Goal: Information Seeking & Learning: Find specific fact

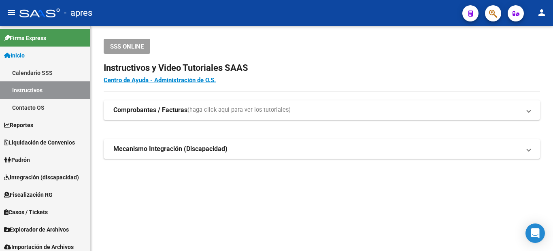
click at [492, 17] on icon "button" at bounding box center [493, 13] width 8 height 9
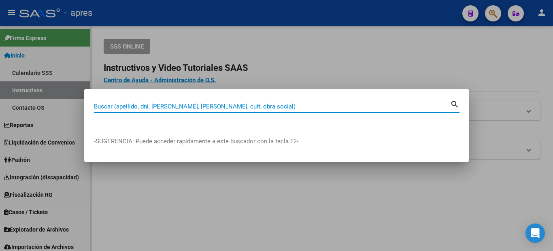
paste input "27422319455"
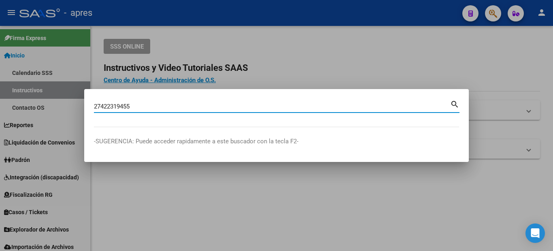
type input "27422319455"
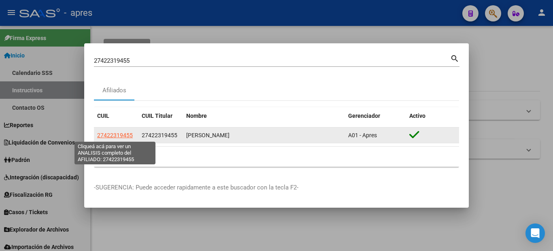
click at [115, 136] on span "27422319455" at bounding box center [115, 135] width 36 height 6
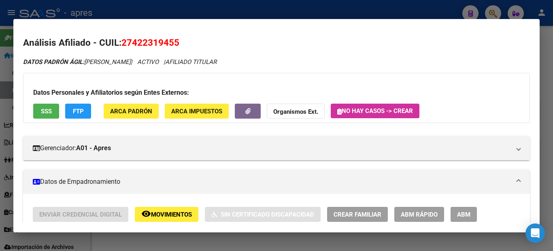
click at [0, 151] on div at bounding box center [276, 125] width 553 height 251
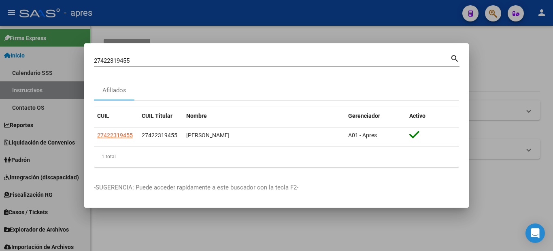
click at [62, 175] on div at bounding box center [276, 125] width 553 height 251
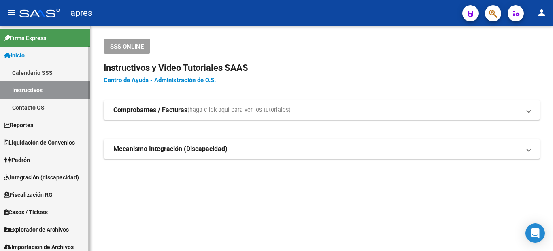
scroll to position [22, 0]
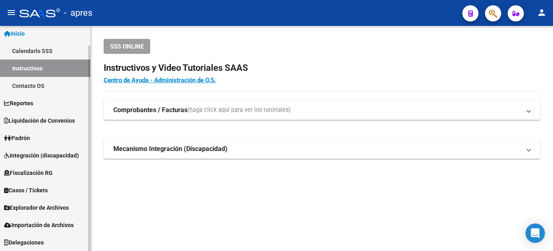
click at [65, 210] on span "Explorador de Archivos" at bounding box center [36, 207] width 65 height 9
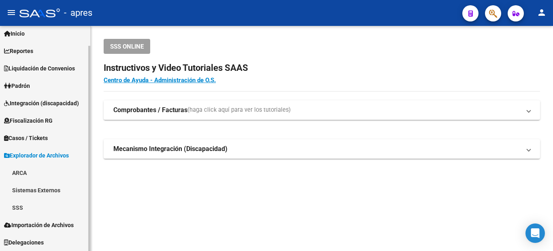
click at [37, 202] on link "SSS" at bounding box center [45, 207] width 90 height 17
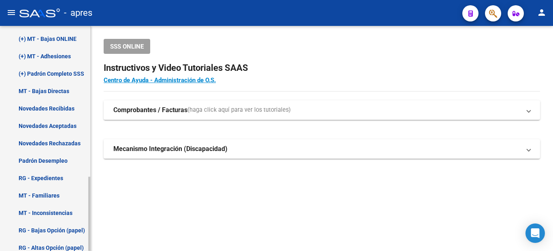
scroll to position [255, 0]
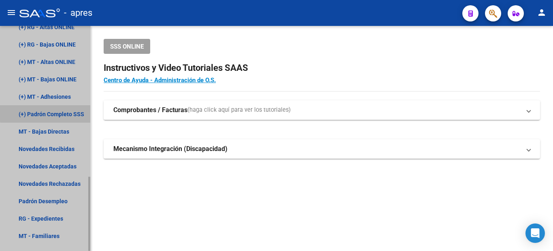
click at [51, 113] on link "(+) Padrón Completo SSS" at bounding box center [45, 113] width 90 height 17
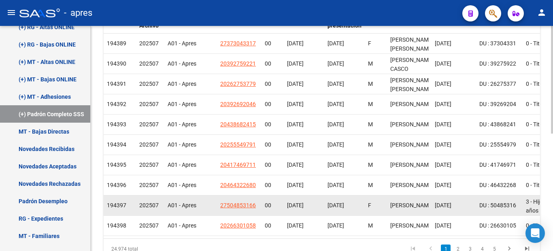
scroll to position [124, 0]
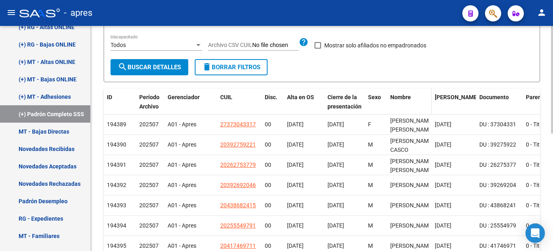
click at [396, 98] on span "Nombre" at bounding box center [400, 97] width 21 height 6
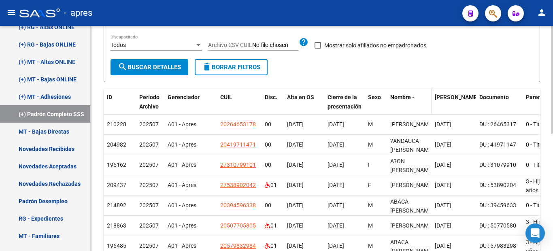
click at [396, 98] on span "Nombre" at bounding box center [400, 97] width 21 height 6
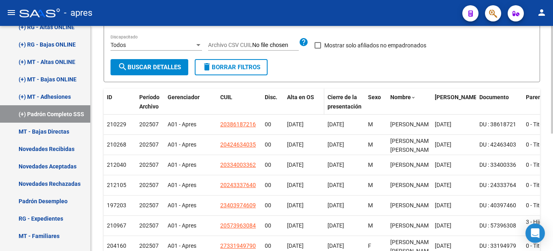
click at [300, 100] on span "Alta en OS" at bounding box center [300, 97] width 27 height 6
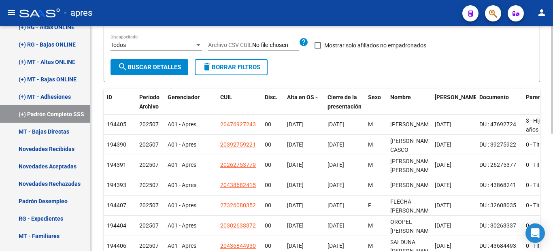
click at [300, 93] on div "Alta en OS" at bounding box center [304, 97] width 34 height 9
click at [304, 102] on datatable-header-cell "Alta en OS" at bounding box center [304, 102] width 40 height 27
click at [314, 99] on span "Alta en OS" at bounding box center [300, 97] width 27 height 6
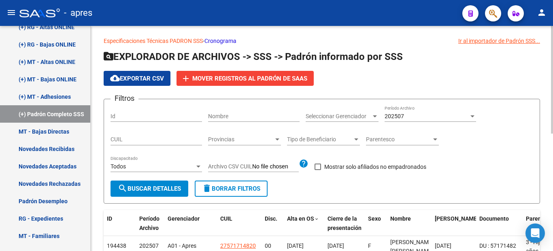
scroll to position [43, 0]
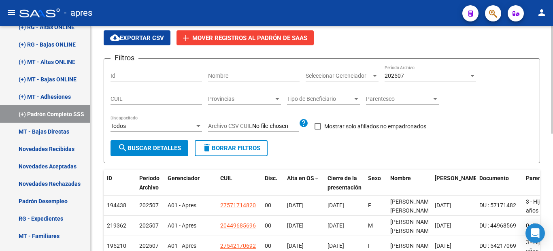
click at [134, 42] on button "cloud_download Exportar CSV" at bounding box center [137, 37] width 67 height 15
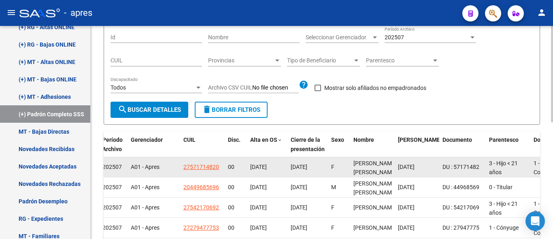
scroll to position [122, 0]
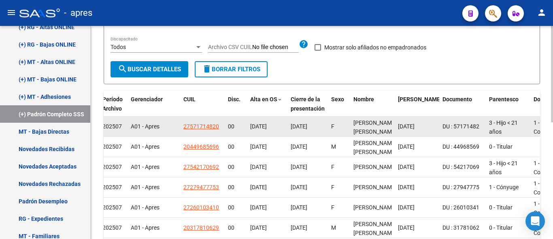
click at [220, 128] on div "27571714820" at bounding box center [202, 126] width 38 height 9
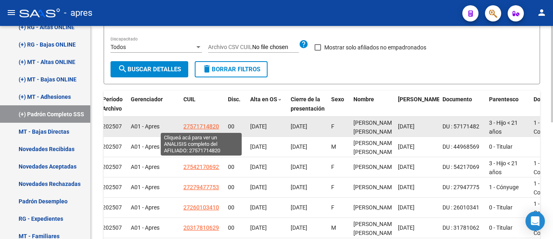
click at [208, 126] on span "27571714820" at bounding box center [201, 126] width 36 height 6
type textarea "27571714820"
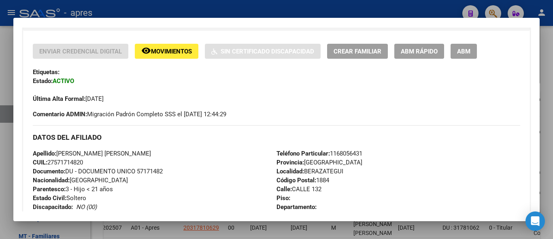
scroll to position [121, 0]
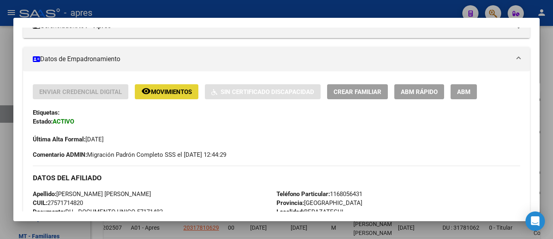
click at [158, 95] on span "Movimientos" at bounding box center [171, 91] width 41 height 7
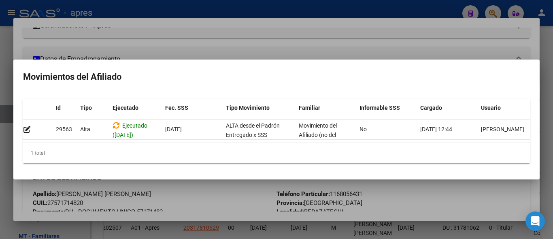
scroll to position [0, 0]
click at [28, 139] on datatable-body "29563 Alta Ejecutado ([DATE]) [DATE] ALTA desde el Padrón Entregado x SSS Movim…" at bounding box center [276, 130] width 507 height 23
click at [15, 139] on mat-dialog-content "Id Tipo Ejecutado Fec. SSS Tipo Movimiento Familiar Informable SSS Cargado Usua…" at bounding box center [276, 131] width 526 height 77
click at [0, 138] on div at bounding box center [276, 119] width 553 height 239
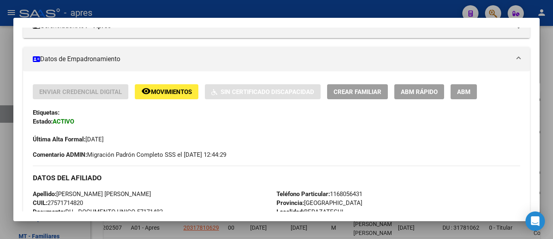
click at [0, 158] on div at bounding box center [276, 119] width 553 height 239
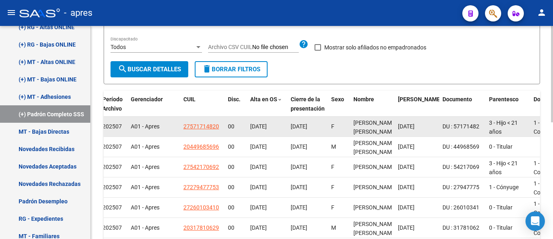
click at [267, 127] on span "[DATE]" at bounding box center [258, 126] width 17 height 6
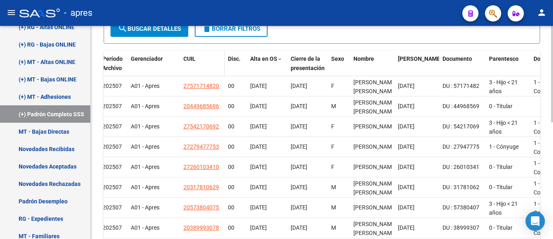
scroll to position [122, 0]
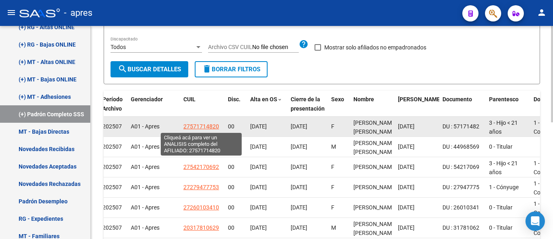
click at [203, 128] on span "27571714820" at bounding box center [201, 126] width 36 height 6
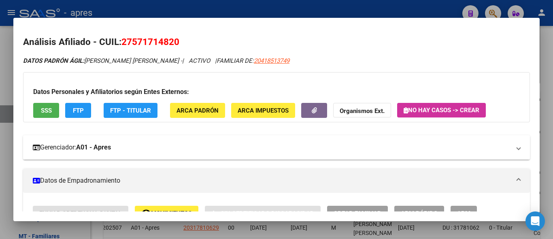
scroll to position [40, 0]
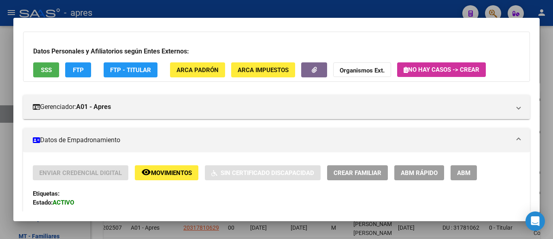
click at [140, 173] on button "remove_red_eye Movimientos" at bounding box center [167, 172] width 64 height 15
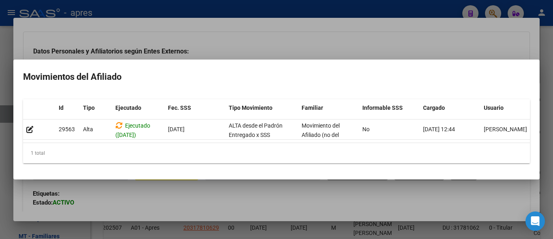
click at [0, 179] on div at bounding box center [276, 119] width 553 height 239
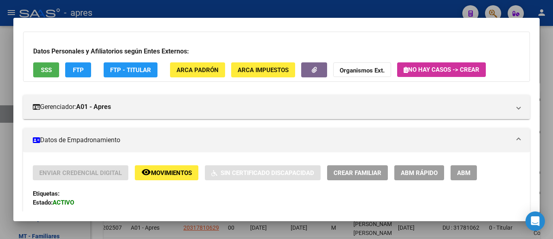
click at [0, 179] on div at bounding box center [276, 119] width 553 height 239
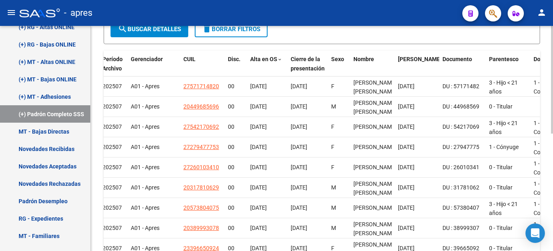
scroll to position [0, 0]
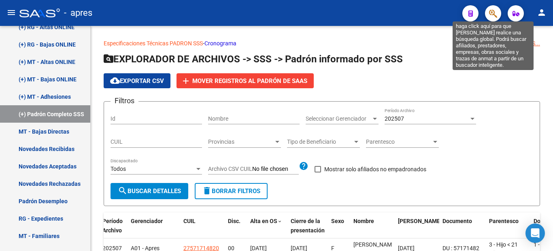
click at [496, 14] on icon "button" at bounding box center [493, 13] width 8 height 9
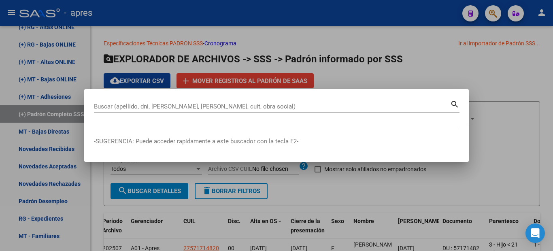
paste input "20240015820"
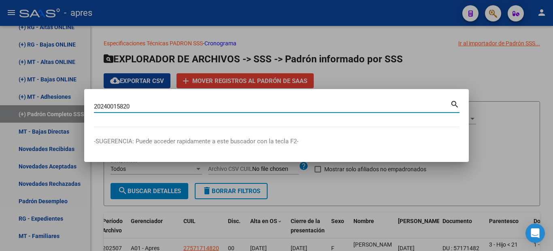
type input "20240015820"
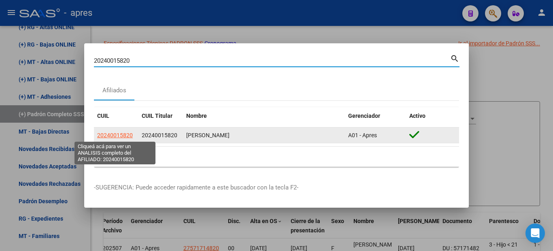
click at [123, 134] on span "20240015820" at bounding box center [115, 135] width 36 height 6
type textarea "20240015820"
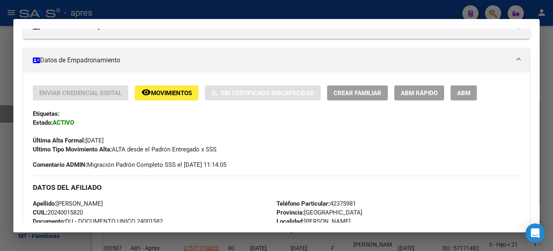
scroll to position [162, 0]
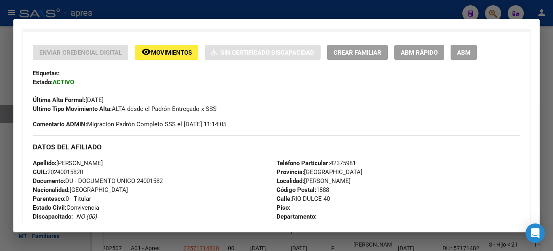
click at [171, 52] on span "Movimientos" at bounding box center [171, 52] width 41 height 7
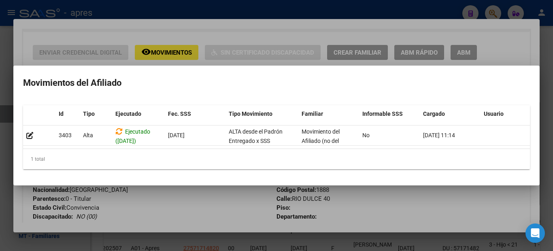
click at [0, 183] on div at bounding box center [276, 125] width 553 height 251
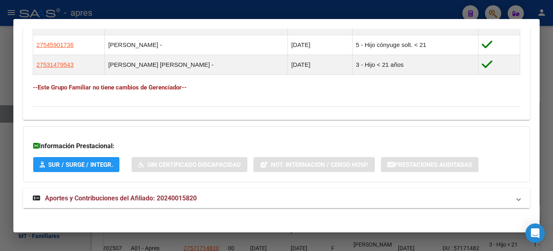
scroll to position [488, 0]
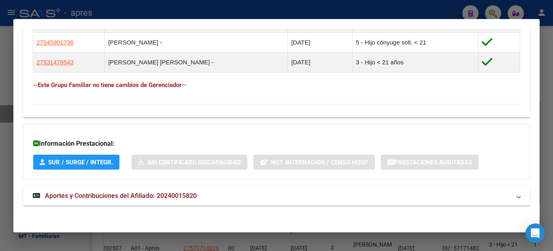
click at [98, 199] on strong "Aportes y Contribuciones del Afiliado: 20240015820" at bounding box center [115, 196] width 164 height 10
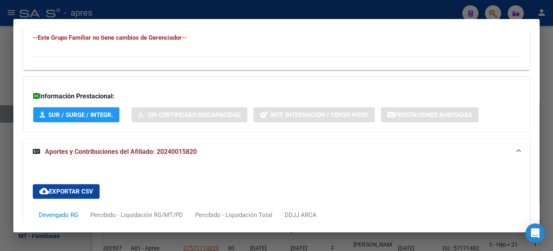
scroll to position [0, 0]
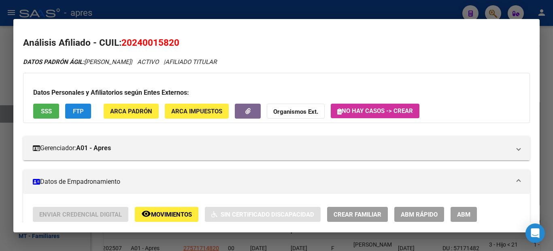
click at [79, 107] on button "FTP" at bounding box center [78, 111] width 26 height 15
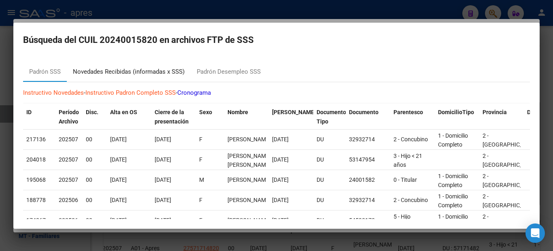
click at [80, 72] on div "Novedades Recibidas (informadas x SSS)" at bounding box center [129, 71] width 112 height 9
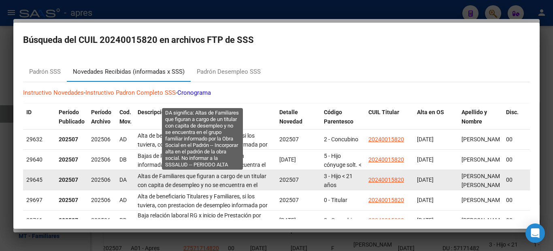
scroll to position [29, 0]
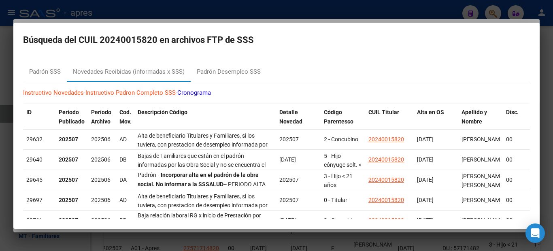
click at [0, 128] on div at bounding box center [276, 125] width 553 height 251
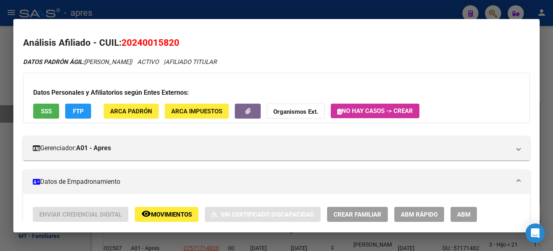
click at [0, 83] on div at bounding box center [276, 125] width 553 height 251
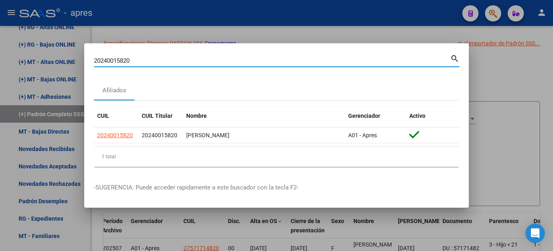
click at [139, 62] on input "20240015820" at bounding box center [272, 60] width 356 height 7
drag, startPoint x: 140, startPoint y: 62, endPoint x: 39, endPoint y: 64, distance: 100.9
click at [43, 64] on div "20240015820 Buscar (apellido, dni, cuil, nro traspaso, cuit, obra social) searc…" at bounding box center [276, 125] width 553 height 251
paste input "7449645397"
type input "27449645397"
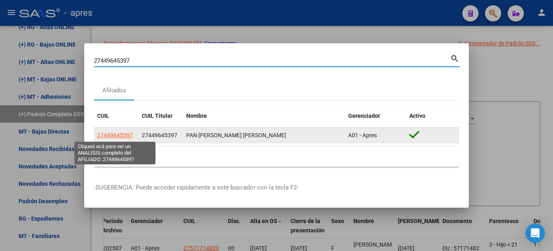
click at [116, 136] on span "27449645397" at bounding box center [115, 135] width 36 height 6
type textarea "27449645397"
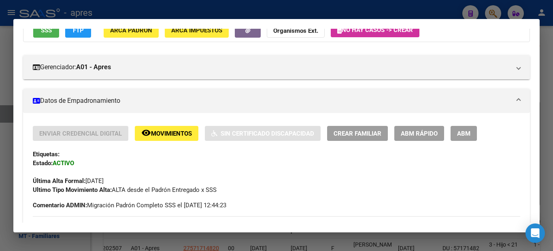
scroll to position [121, 0]
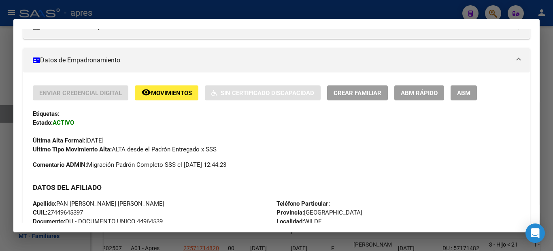
drag, startPoint x: 67, startPoint y: 163, endPoint x: 81, endPoint y: 164, distance: 14.6
click at [81, 164] on strong "Comentario ADMIN:" at bounding box center [60, 164] width 54 height 7
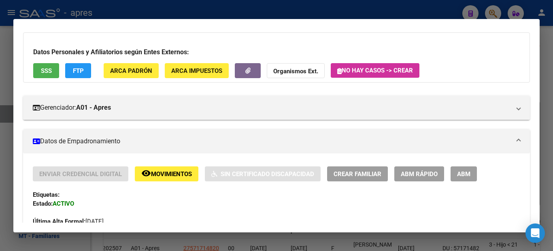
scroll to position [0, 0]
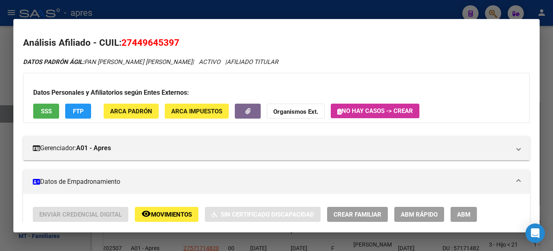
drag, startPoint x: 5, startPoint y: 168, endPoint x: 14, endPoint y: 174, distance: 10.7
click at [14, 174] on div "27449645397 Buscar (apellido, dni, cuil, nro traspaso, cuit, obra social) searc…" at bounding box center [276, 125] width 553 height 251
click at [14, 174] on mat-dialog-content "Análisis Afiliado - CUIL: 27449645397 DATOS PADRÓN ÁGIL: PAN [PERSON_NAME] [PER…" at bounding box center [276, 126] width 526 height 194
click at [0, 169] on div at bounding box center [276, 125] width 553 height 251
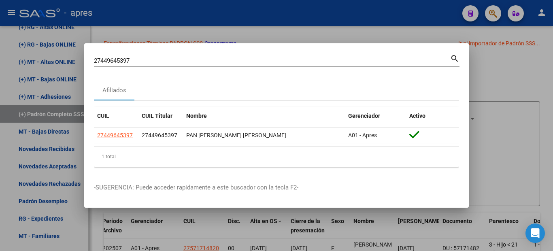
drag, startPoint x: 4, startPoint y: 177, endPoint x: 6, endPoint y: 181, distance: 4.2
click at [6, 181] on div at bounding box center [276, 125] width 553 height 251
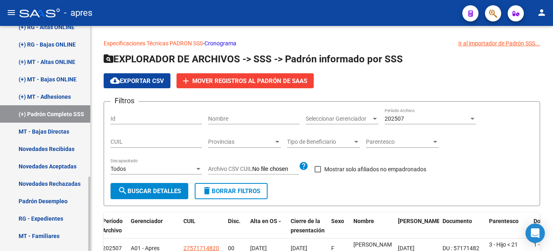
scroll to position [174, 0]
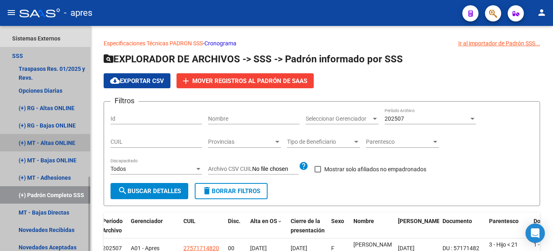
click at [36, 137] on link "(+) MT - Altas ONLINE" at bounding box center [45, 142] width 90 height 17
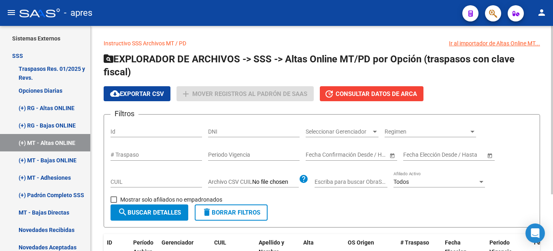
scroll to position [40, 0]
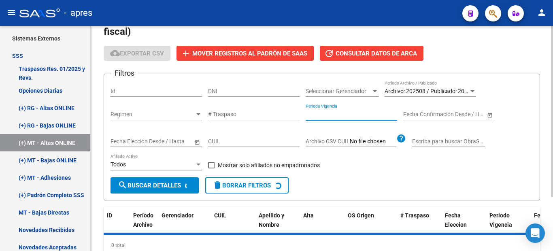
click at [334, 113] on input "Periodo Vigencia" at bounding box center [352, 114] width 92 height 7
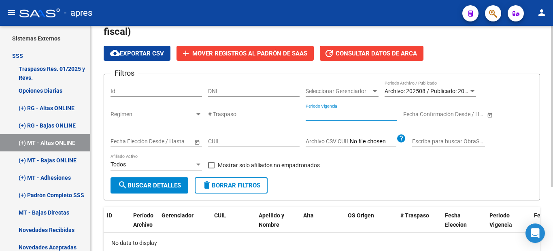
type input "0"
click at [385, 197] on form "Filtros Id DNI Seleccionar Gerenciador Seleccionar Gerenciador Archivo: 202508 …" at bounding box center [322, 137] width 437 height 127
click at [336, 112] on input "Periodo Vigencia" at bounding box center [352, 114] width 92 height 7
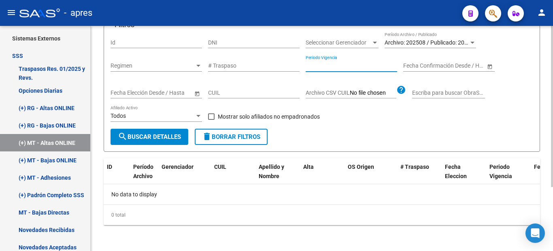
scroll to position [49, 0]
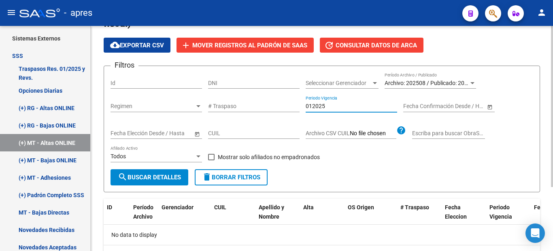
type input "012025"
click at [143, 181] on span "search Buscar Detalles" at bounding box center [149, 177] width 63 height 7
drag, startPoint x: 329, startPoint y: 104, endPoint x: 281, endPoint y: 102, distance: 48.2
click at [281, 102] on div "Filtros Id DNI Seleccionar Gerenciador Seleccionar Gerenciador Archivo: 202508 …" at bounding box center [322, 120] width 423 height 97
type input "1"
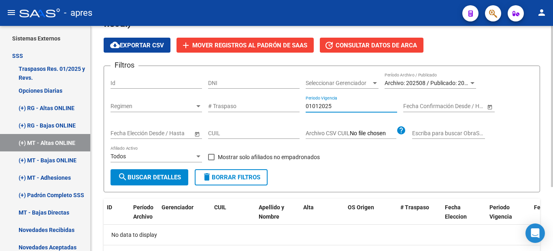
type input "01012025"
click at [132, 179] on span "search Buscar Detalles" at bounding box center [149, 177] width 63 height 7
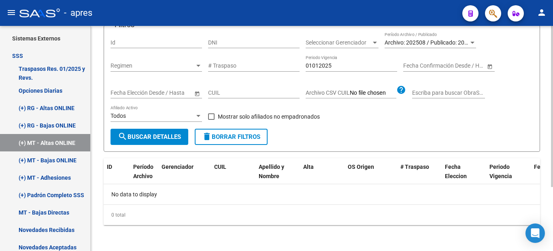
scroll to position [0, 0]
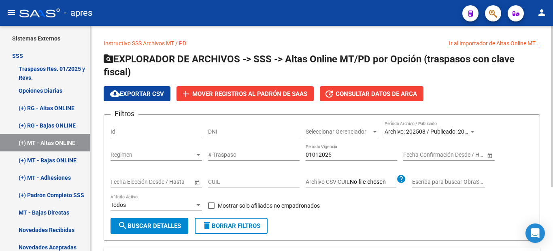
click at [339, 157] on input "01012025" at bounding box center [352, 154] width 92 height 7
drag, startPoint x: 362, startPoint y: 153, endPoint x: 300, endPoint y: 149, distance: 62.1
click at [300, 149] on div "Filtros Id DNI Seleccionar Gerenciador Seleccionar Gerenciador Archivo: 202508 …" at bounding box center [322, 169] width 423 height 97
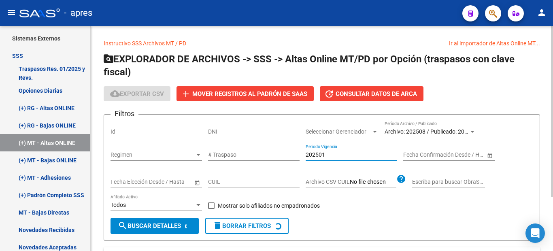
scroll to position [71, 0]
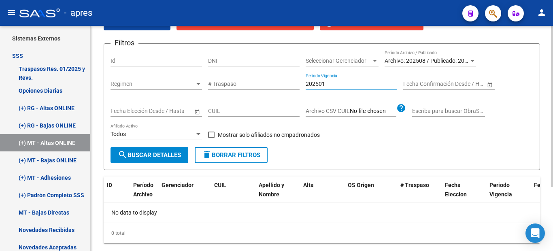
type input "202501"
click at [223, 153] on span "delete Borrar Filtros" at bounding box center [231, 154] width 58 height 7
click at [440, 58] on span "Archivo: 202508 / Publicado: 202507" at bounding box center [431, 61] width 93 height 6
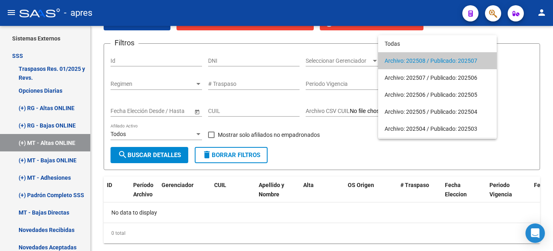
scroll to position [15, 0]
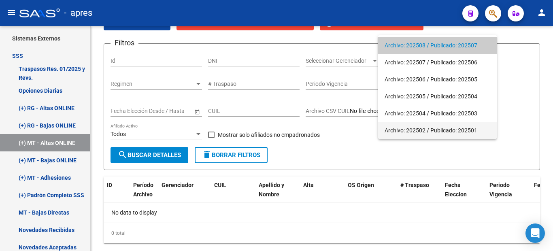
click at [425, 124] on span "Archivo: 202502 / Publicado: 202501" at bounding box center [438, 130] width 106 height 17
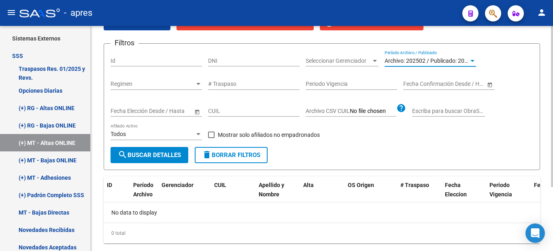
click at [153, 156] on span "search Buscar Detalles" at bounding box center [149, 154] width 63 height 7
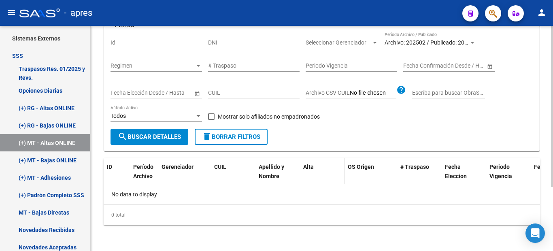
scroll to position [0, 0]
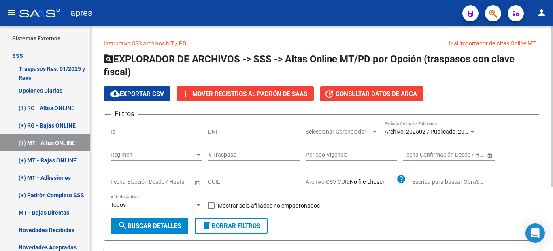
click at [431, 141] on div "Archivo: 202502 / Publicado: 202501 Período Archivo / Publicado" at bounding box center [431, 132] width 92 height 23
click at [431, 136] on div "Archivo: 202502 / Publicado: 202501 Período Archivo / Publicado" at bounding box center [431, 129] width 92 height 16
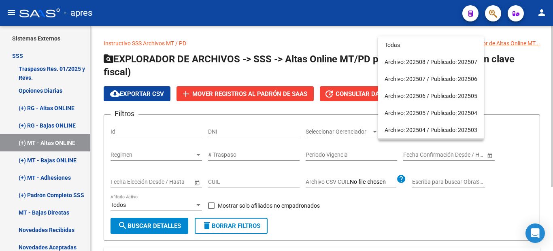
scroll to position [15, 0]
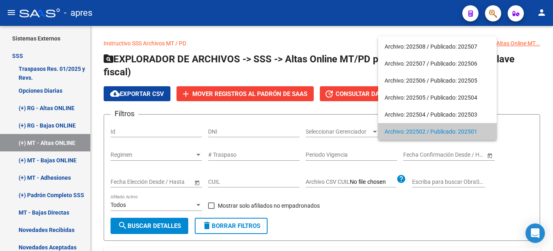
click at [429, 126] on span "Archivo: 202502 / Publicado: 202501" at bounding box center [438, 131] width 106 height 17
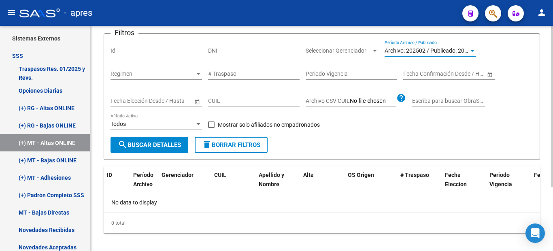
scroll to position [0, 0]
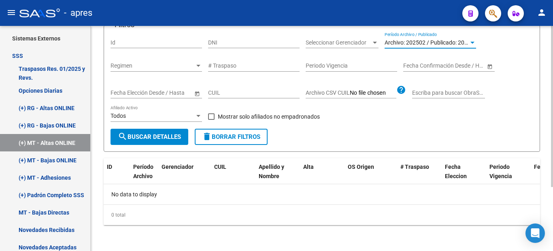
click at [227, 141] on span "delete Borrar Filtros" at bounding box center [231, 136] width 58 height 7
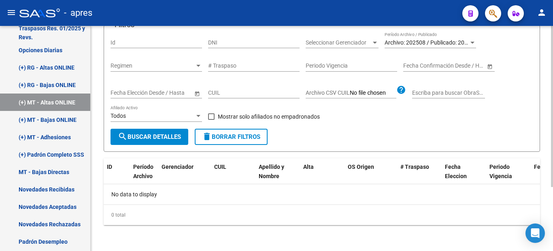
scroll to position [8, 0]
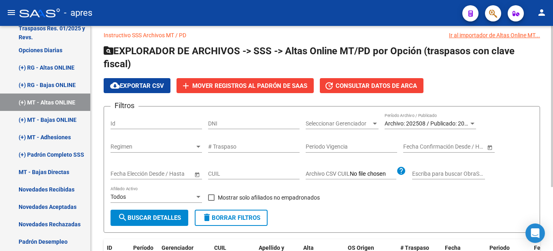
click at [397, 122] on span "Archivo: 202508 / Publicado: 202507" at bounding box center [431, 123] width 93 height 6
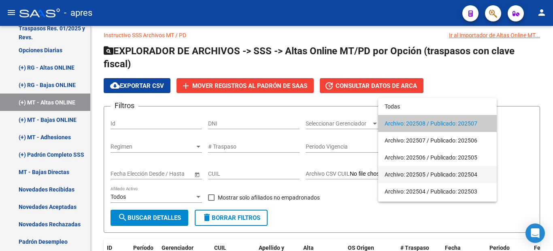
scroll to position [15, 0]
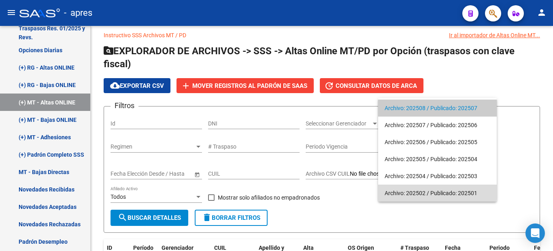
click at [421, 192] on span "Archivo: 202502 / Publicado: 202501" at bounding box center [438, 193] width 106 height 17
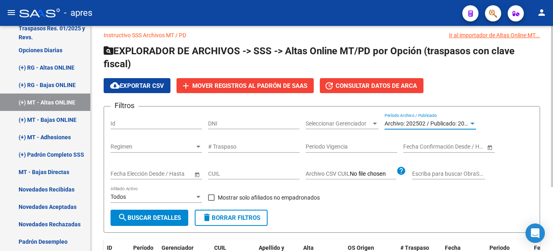
scroll to position [49, 0]
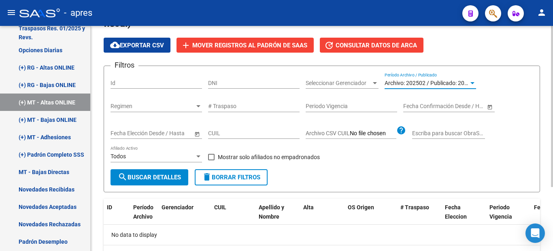
click at [150, 179] on span "search Buscar Detalles" at bounding box center [149, 177] width 63 height 7
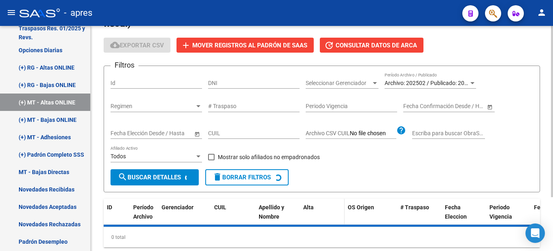
scroll to position [71, 0]
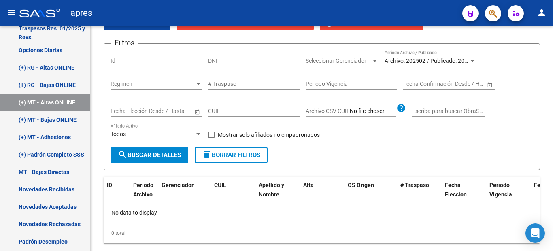
click at [492, 18] on icon "button" at bounding box center [493, 13] width 8 height 9
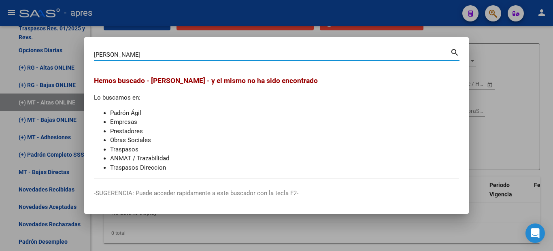
drag, startPoint x: 122, startPoint y: 58, endPoint x: 20, endPoint y: 58, distance: 101.7
click at [21, 58] on div "[PERSON_NAME] (apellido, dni, cuil, nro traspaso, cuit, obra social) search [PE…" at bounding box center [276, 125] width 553 height 251
drag, startPoint x: 108, startPoint y: 54, endPoint x: 147, endPoint y: 64, distance: 40.0
click at [140, 62] on div "[PERSON_NAME] (apellido, dni, cuil, [PERSON_NAME], cuit, obra social) search" at bounding box center [277, 57] width 366 height 21
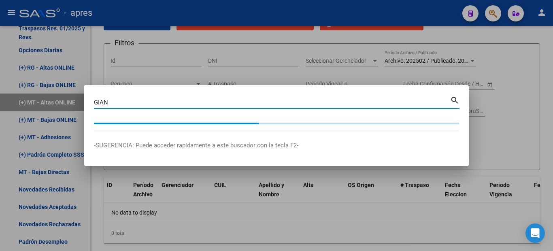
drag, startPoint x: 119, startPoint y: 103, endPoint x: 68, endPoint y: 100, distance: 51.1
click at [64, 102] on div "[PERSON_NAME] (apellido, dni, cuil, [PERSON_NAME], cuit, obra social) search -S…" at bounding box center [276, 125] width 553 height 251
drag, startPoint x: 129, startPoint y: 100, endPoint x: 29, endPoint y: 71, distance: 104.6
click at [30, 72] on div "[PERSON_NAME] (apellido, dni, cuil, nro traspaso, cuit, obra social) search -SU…" at bounding box center [276, 125] width 553 height 251
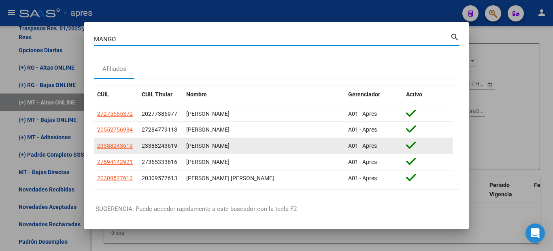
scroll to position [28, 0]
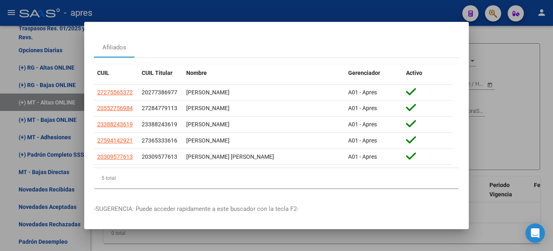
drag, startPoint x: 146, startPoint y: 42, endPoint x: 88, endPoint y: 43, distance: 57.9
click at [88, 43] on mat-dialog-content "MANGO Buscar (apellido, dni, cuil, nro traspaso, cuit, obra social) search Afil…" at bounding box center [276, 113] width 385 height 163
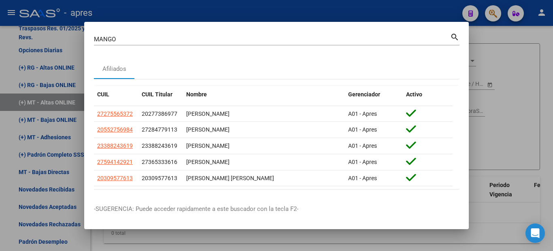
drag, startPoint x: 118, startPoint y: 41, endPoint x: 30, endPoint y: 28, distance: 89.3
click at [36, 30] on div "MANGO Buscar (apellido, dni, cuil, nro traspaso, cuit, obra social) search Afil…" at bounding box center [276, 125] width 553 height 251
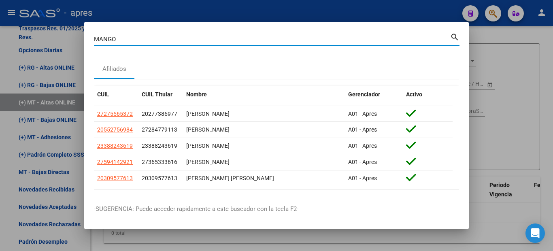
paste input "59414292"
type input "59414292"
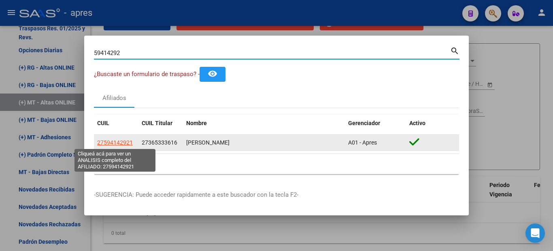
click at [117, 141] on span "27594142921" at bounding box center [115, 142] width 36 height 6
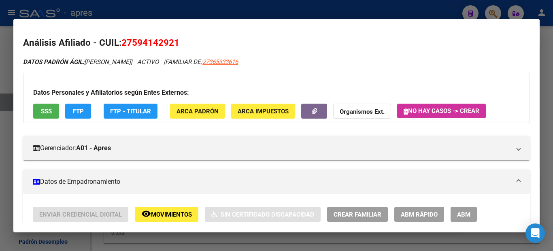
click at [45, 111] on span "SSS" at bounding box center [46, 111] width 11 height 7
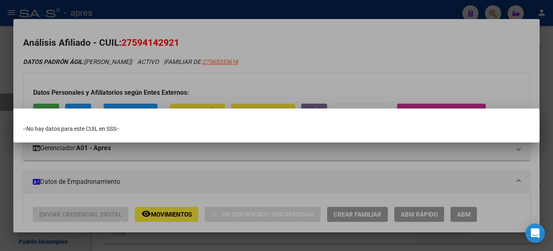
click at [15, 178] on div at bounding box center [276, 125] width 553 height 251
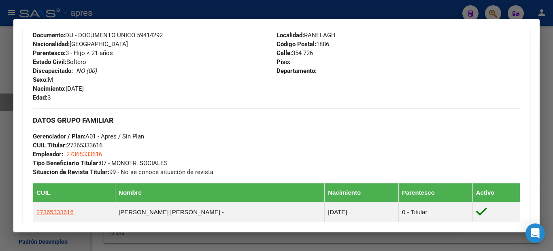
scroll to position [324, 0]
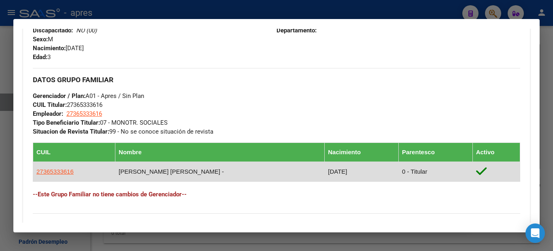
click at [51, 174] on span "27365333616" at bounding box center [54, 171] width 37 height 7
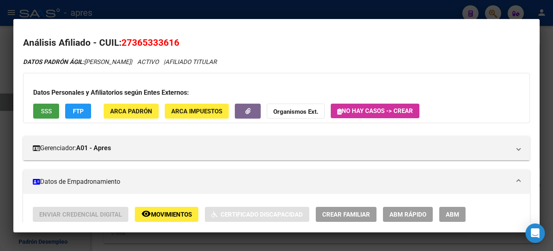
click at [42, 114] on span "SSS" at bounding box center [46, 111] width 11 height 7
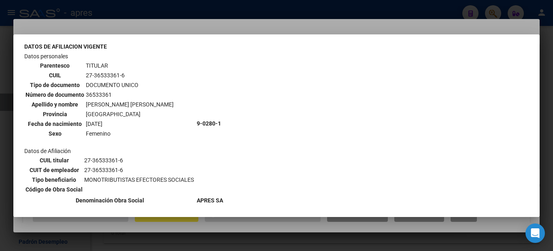
scroll to position [74, 0]
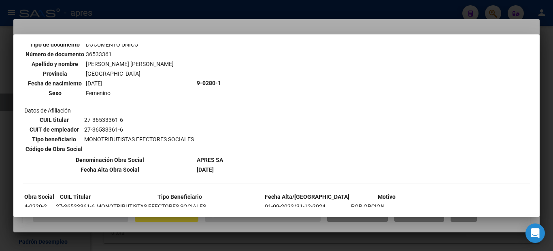
click at [0, 171] on div at bounding box center [276, 125] width 553 height 251
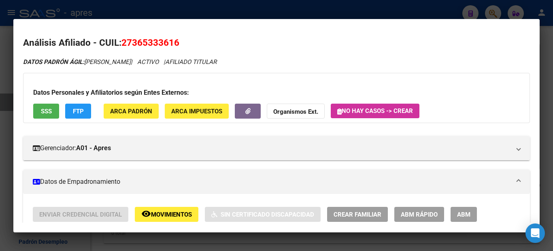
click at [0, 88] on div at bounding box center [276, 125] width 553 height 251
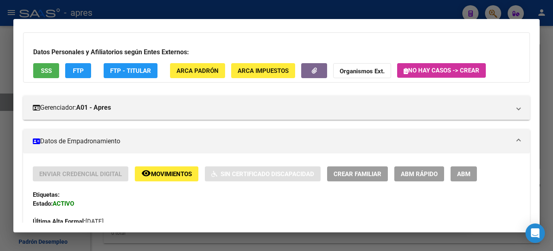
scroll to position [0, 0]
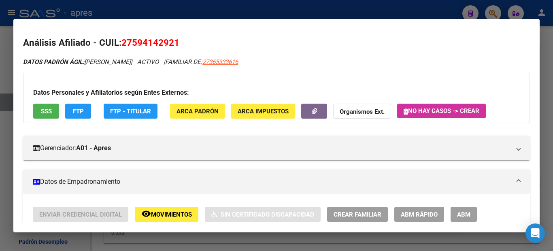
click at [45, 113] on span "SSS" at bounding box center [46, 111] width 11 height 7
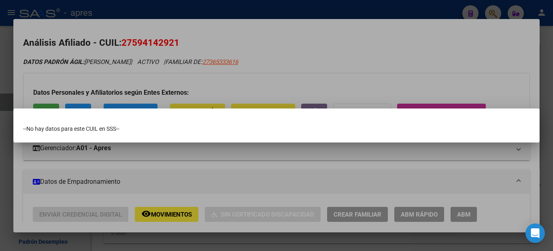
click at [0, 138] on div at bounding box center [276, 125] width 553 height 251
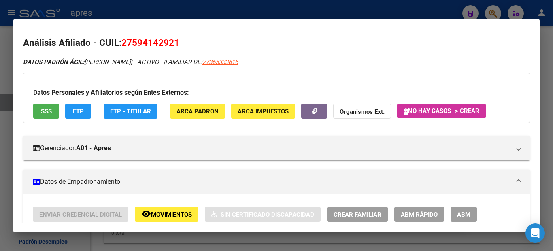
drag, startPoint x: 203, startPoint y: 43, endPoint x: 124, endPoint y: 43, distance: 79.0
click at [124, 43] on h2 "Análisis Afiliado - CUIL: 27594142921" at bounding box center [276, 43] width 507 height 14
copy span "27594142921"
click at [71, 112] on button "FTP" at bounding box center [78, 111] width 26 height 15
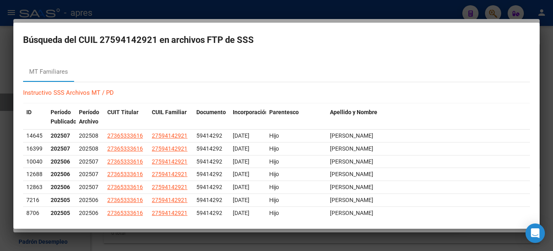
click at [0, 138] on div at bounding box center [276, 125] width 553 height 251
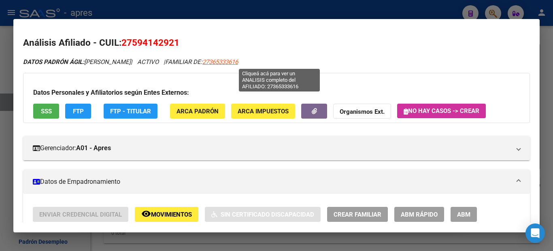
click at [238, 62] on span "27365333616" at bounding box center [220, 61] width 36 height 7
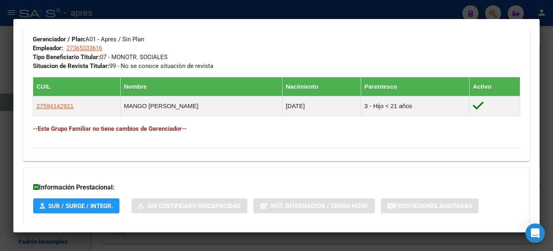
scroll to position [445, 0]
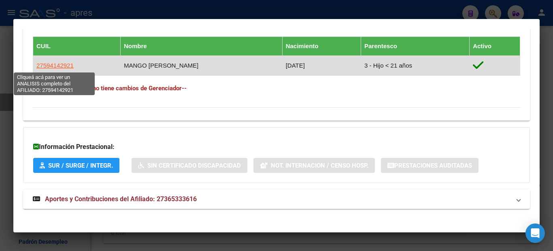
drag, startPoint x: 61, startPoint y: 69, endPoint x: 37, endPoint y: 68, distance: 23.9
click at [37, 68] on td "27594142921" at bounding box center [76, 65] width 87 height 20
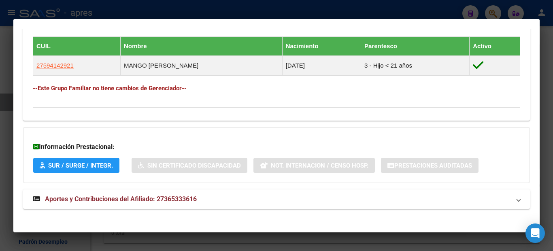
scroll to position [324, 0]
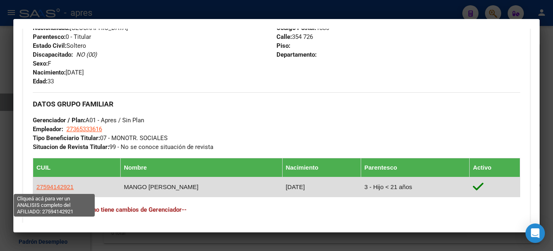
click at [43, 190] on span "27594142921" at bounding box center [54, 186] width 37 height 7
type textarea "27594142921"
